Goal: Task Accomplishment & Management: Complete application form

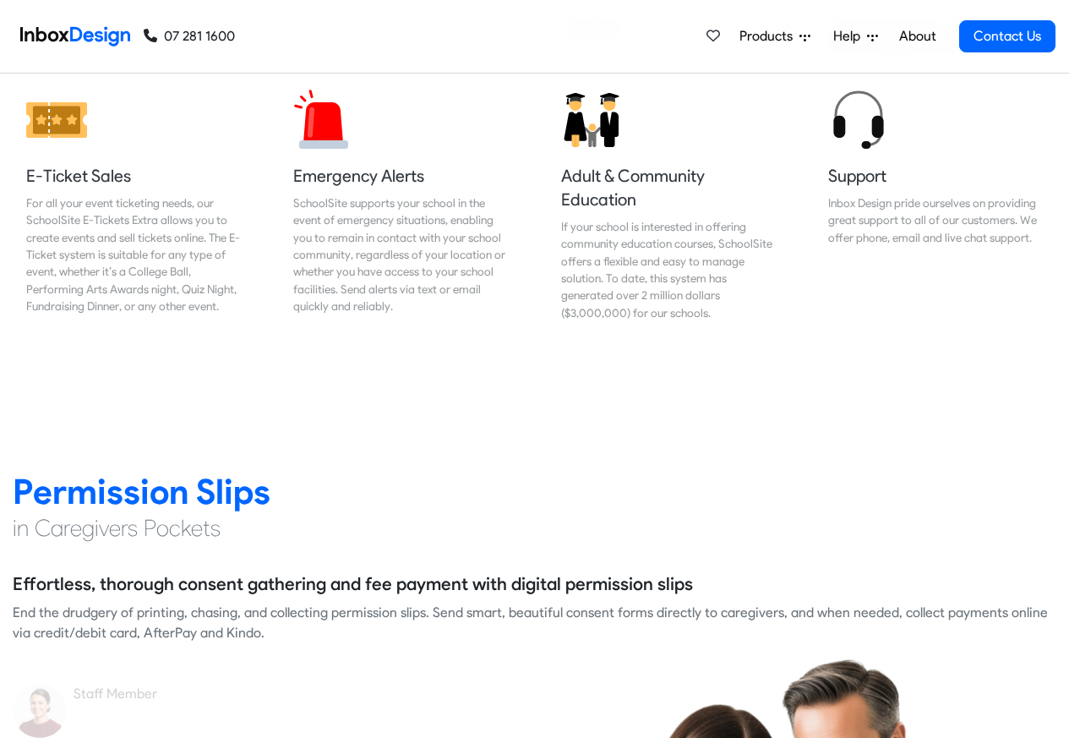
scroll to position [2028, 0]
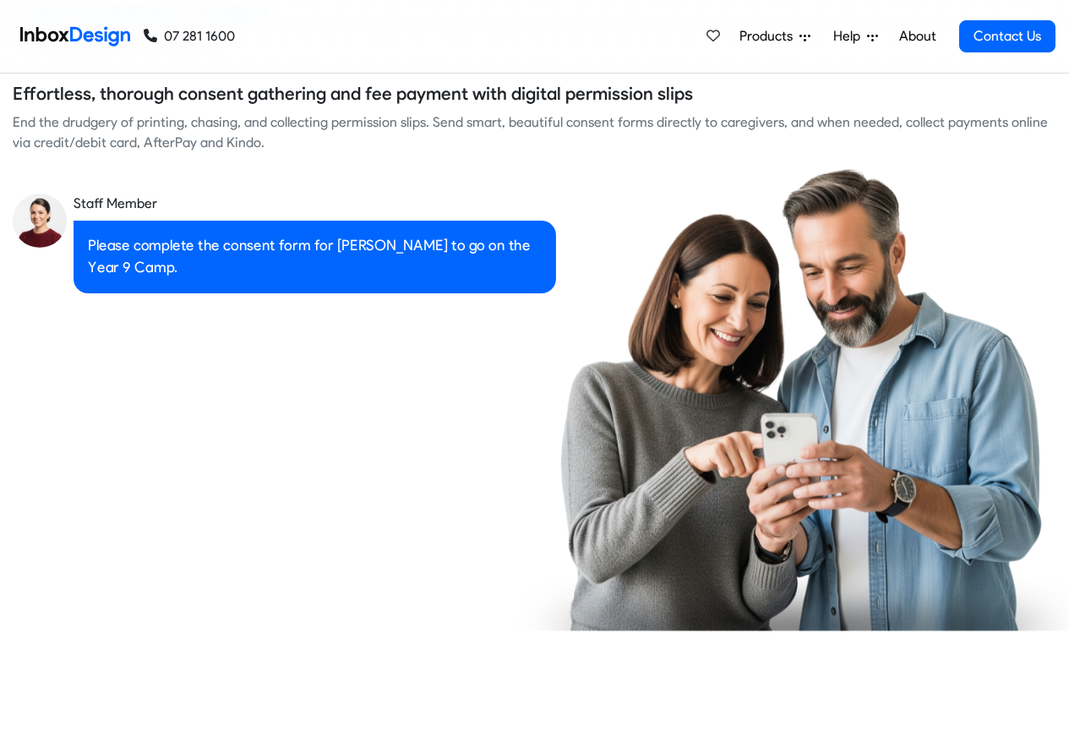
checkbox input "true"
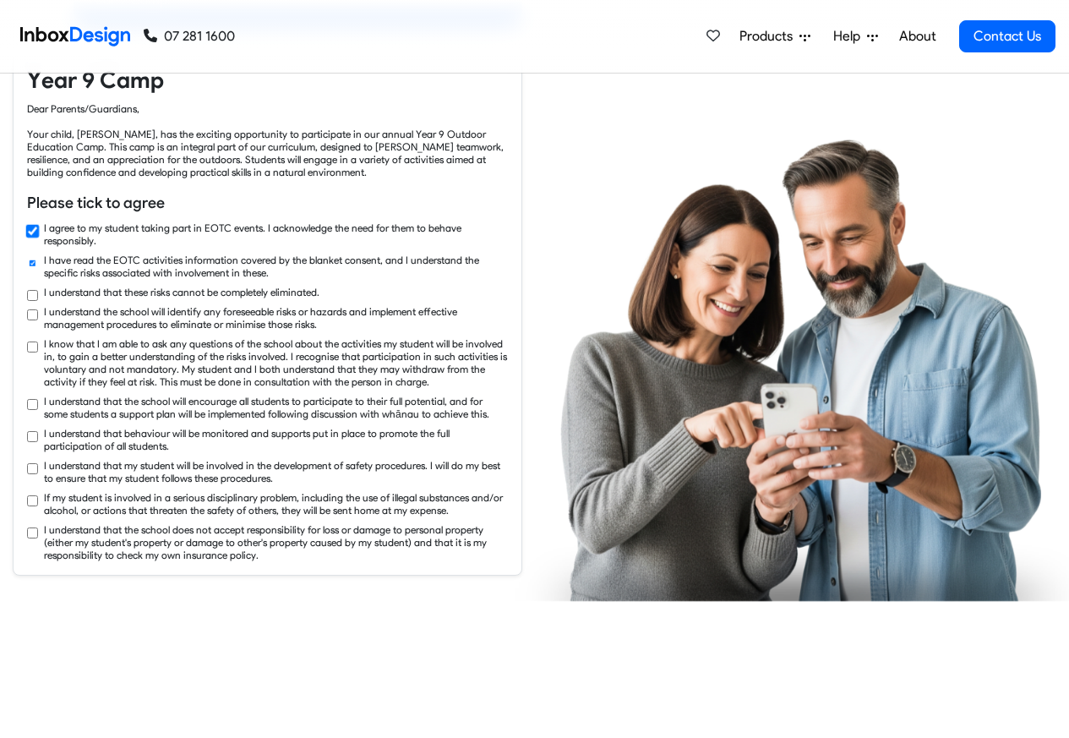
checkbox input "true"
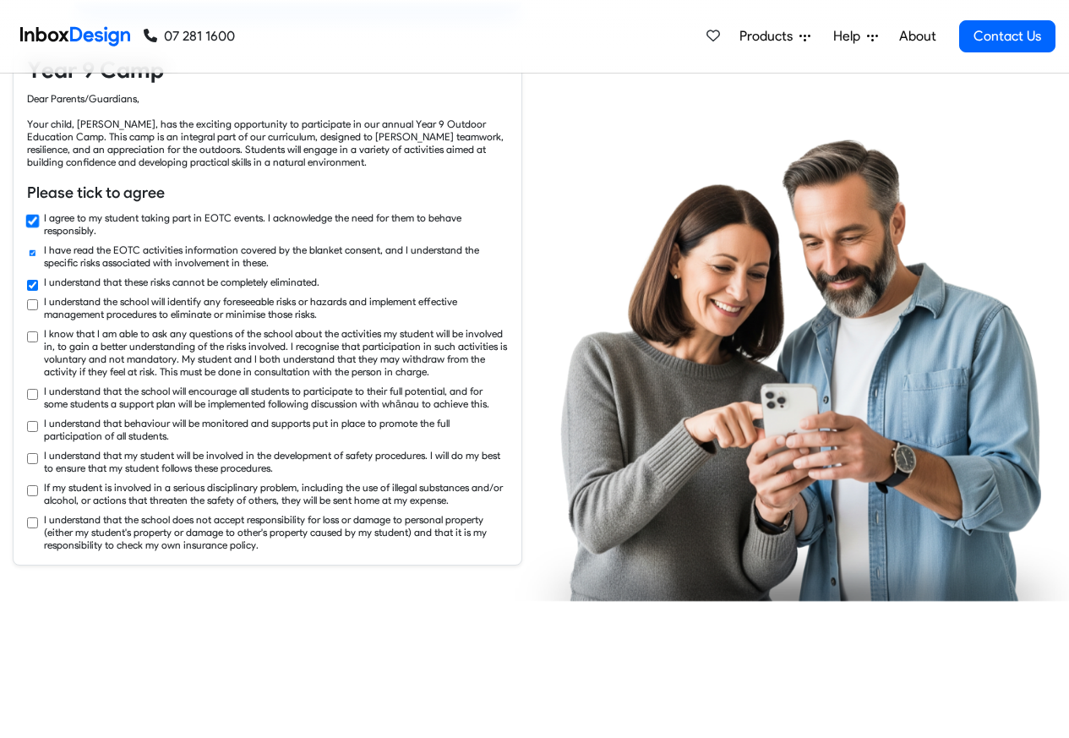
checkbox input "true"
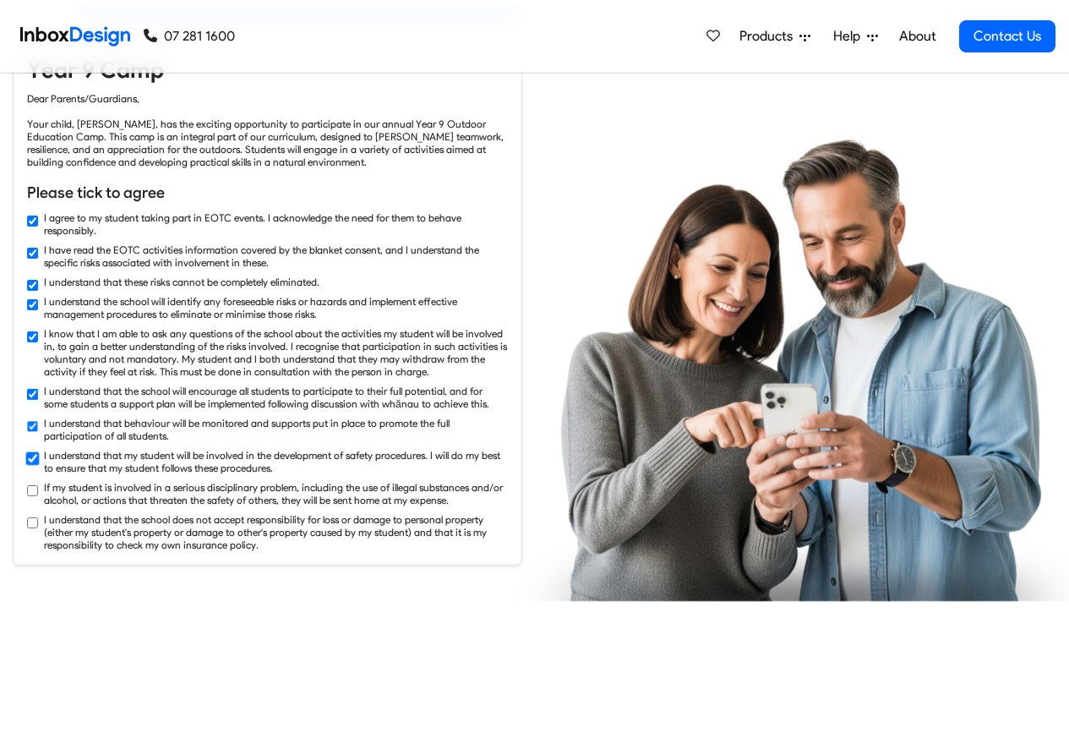
checkbox input "true"
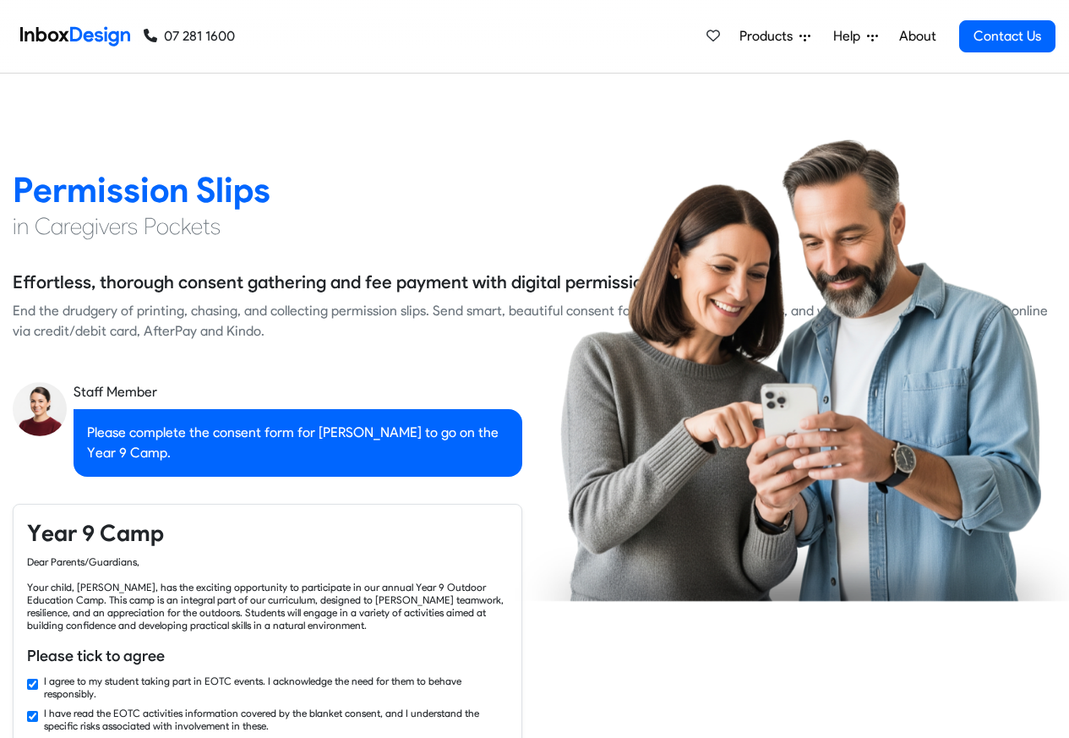
checkbox input "false"
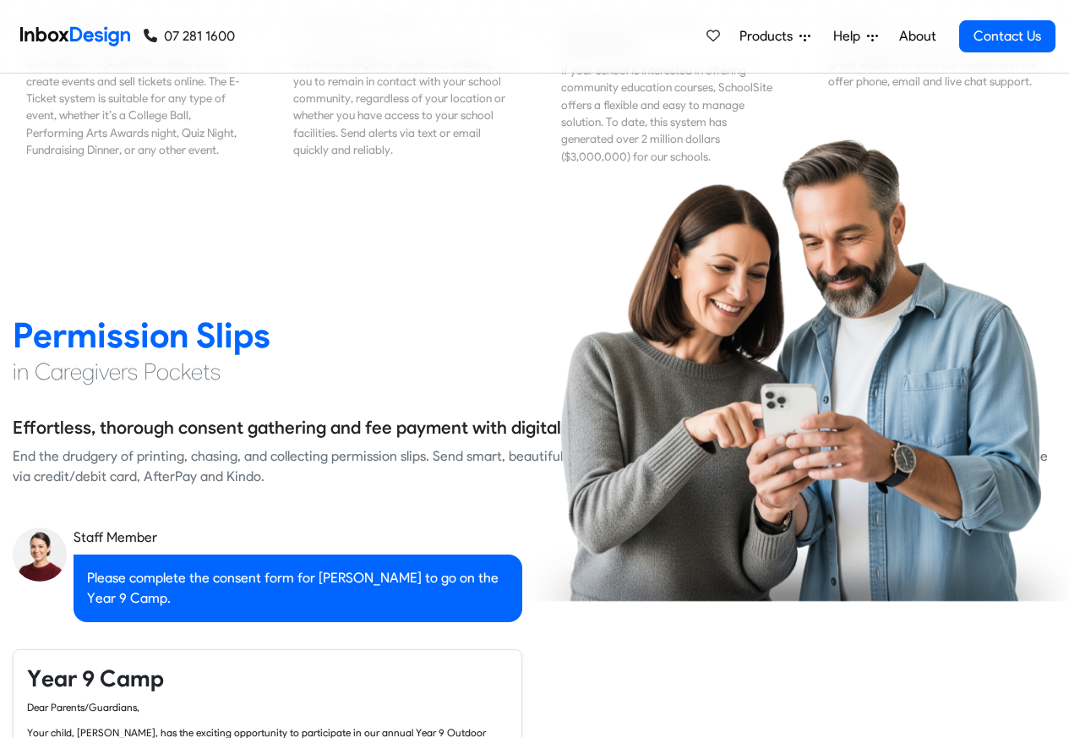
checkbox input "false"
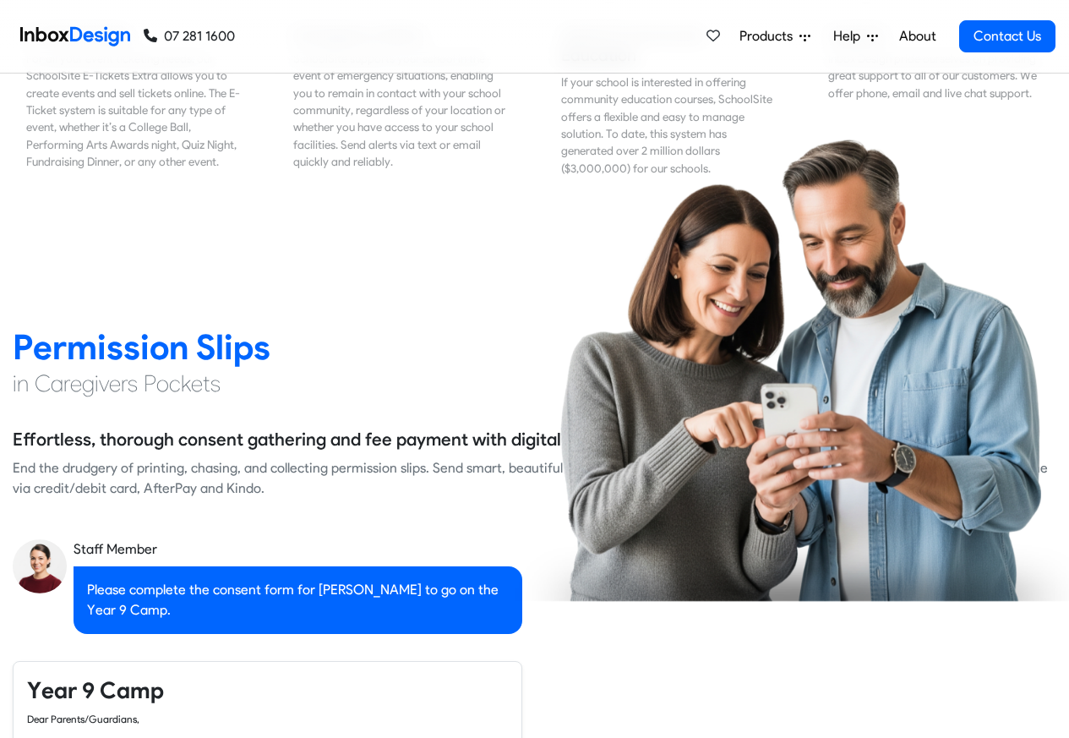
checkbox input "false"
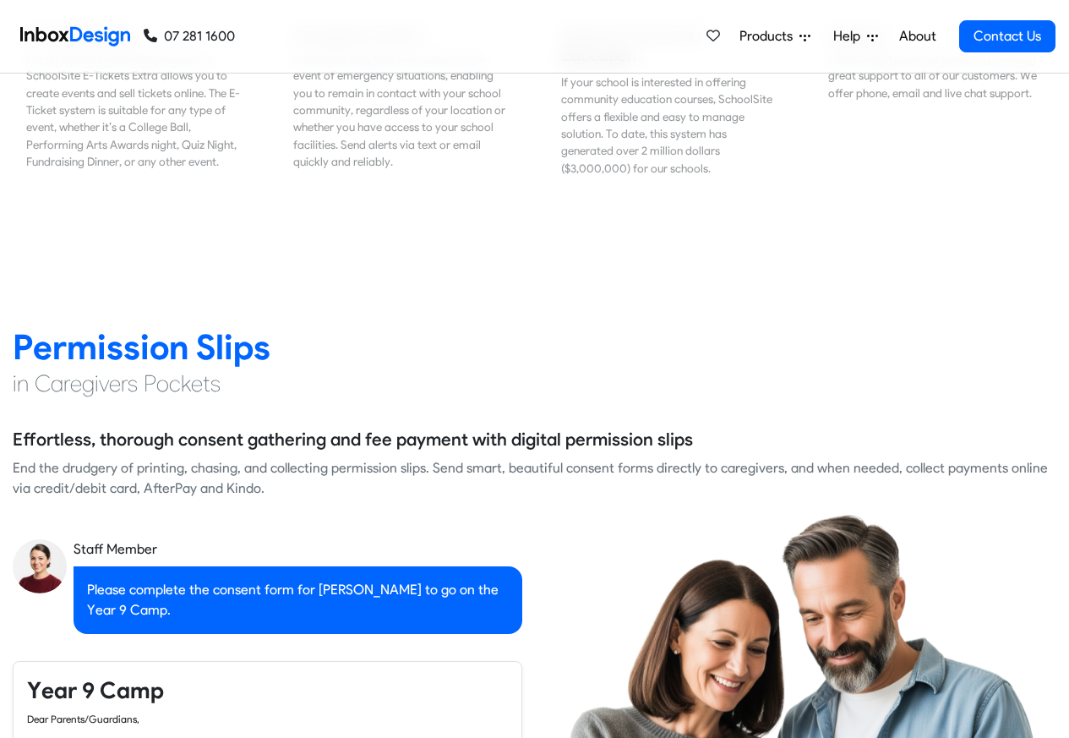
checkbox input "false"
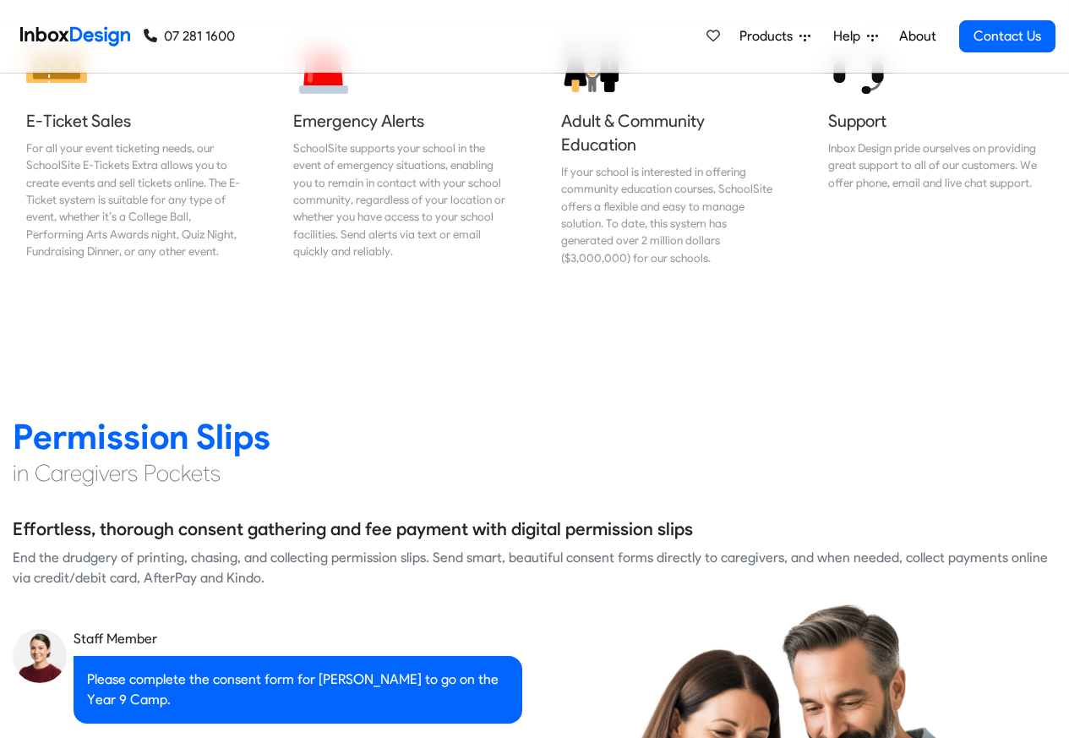
checkbox input "false"
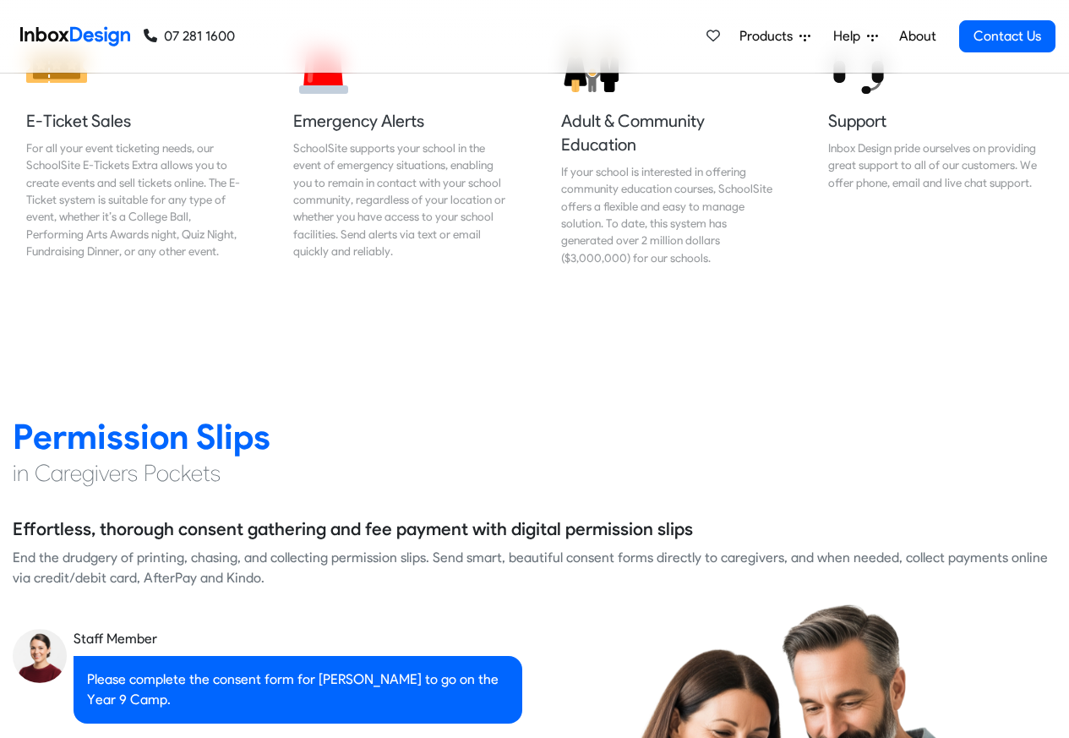
checkbox input "false"
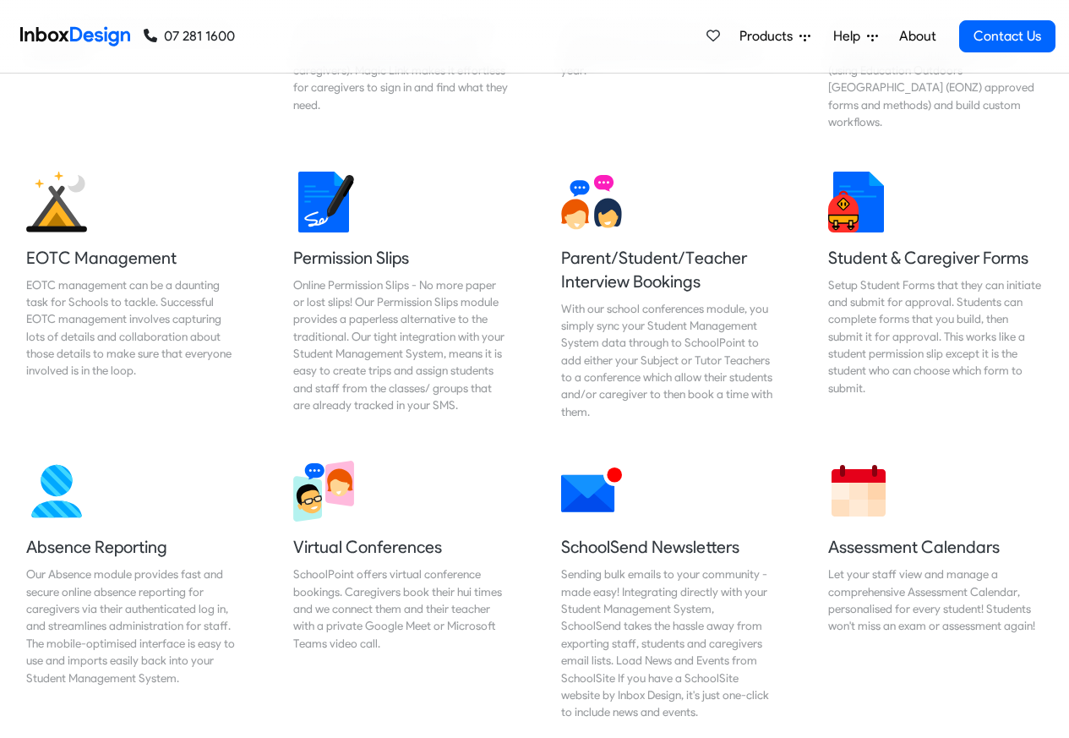
scroll to position [1014, 0]
